Goal: Feedback & Contribution: Leave review/rating

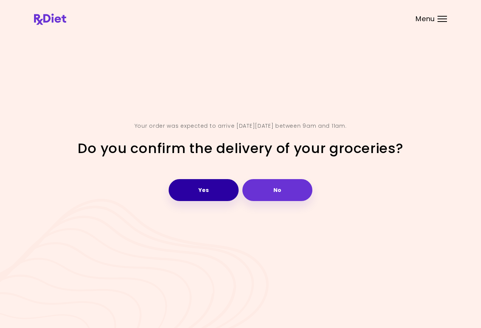
click at [203, 184] on button "Yes" at bounding box center [204, 190] width 70 height 22
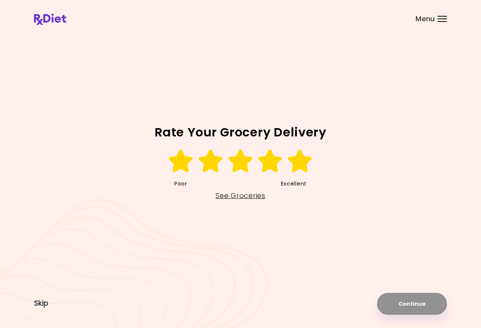
click at [303, 167] on icon at bounding box center [300, 161] width 26 height 23
click at [408, 307] on button "Continue" at bounding box center [412, 304] width 70 height 22
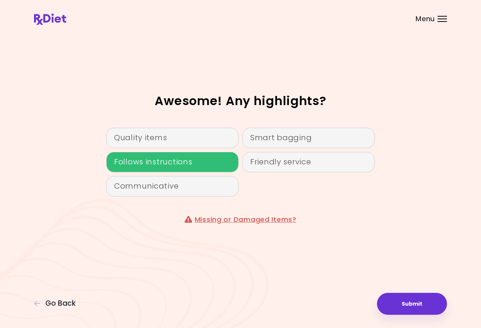
click at [143, 159] on div "Follows instructions" at bounding box center [172, 162] width 132 height 20
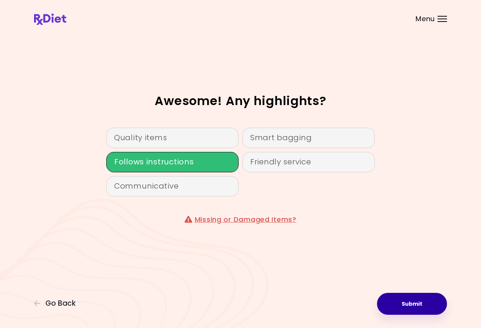
click at [409, 308] on button "Submit" at bounding box center [412, 304] width 70 height 22
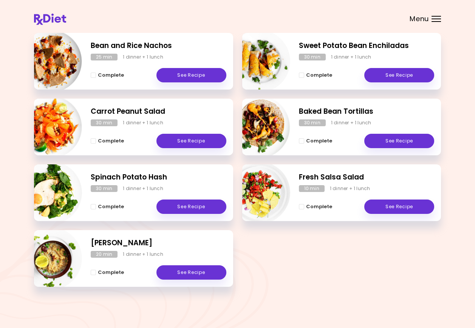
scroll to position [80, 0]
